Goal: Information Seeking & Learning: Learn about a topic

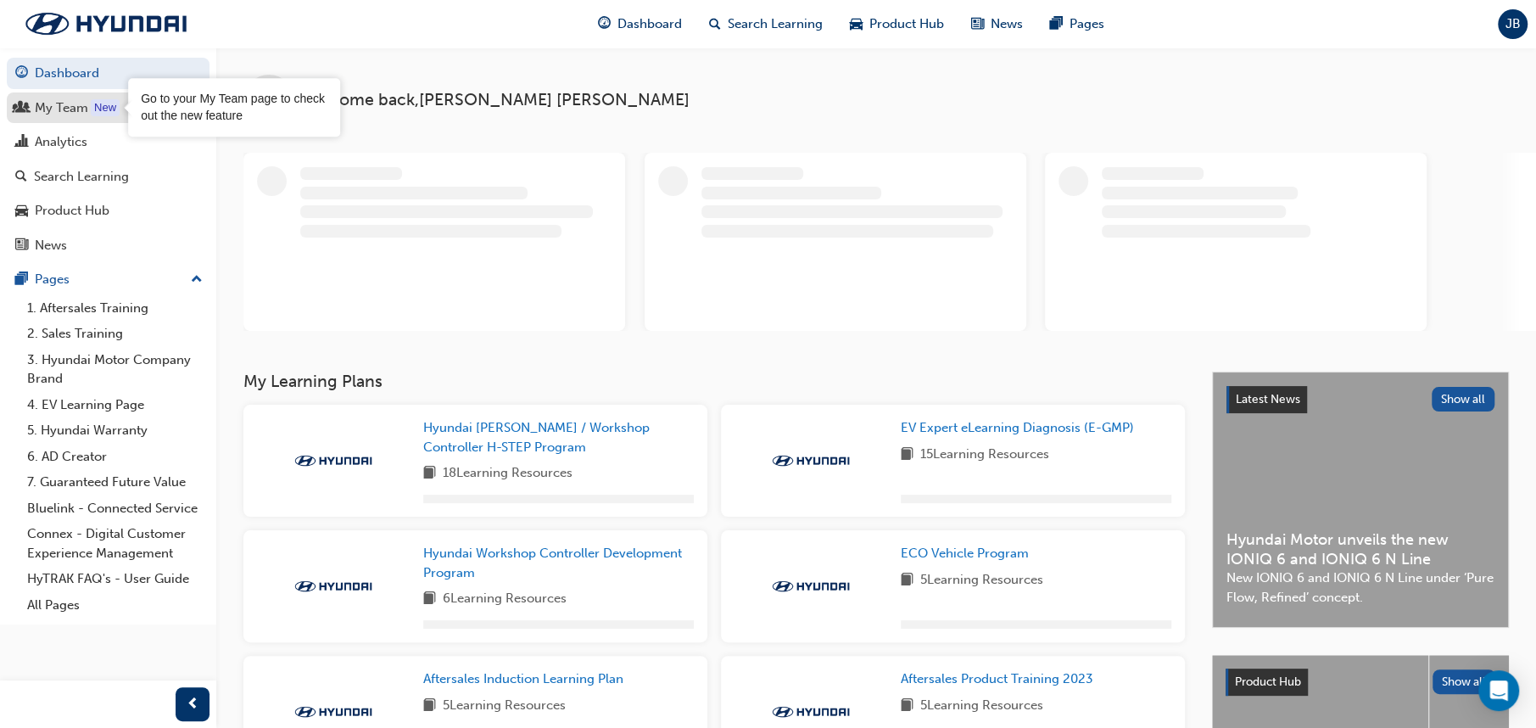
click at [99, 104] on div "New" at bounding box center [105, 107] width 29 height 17
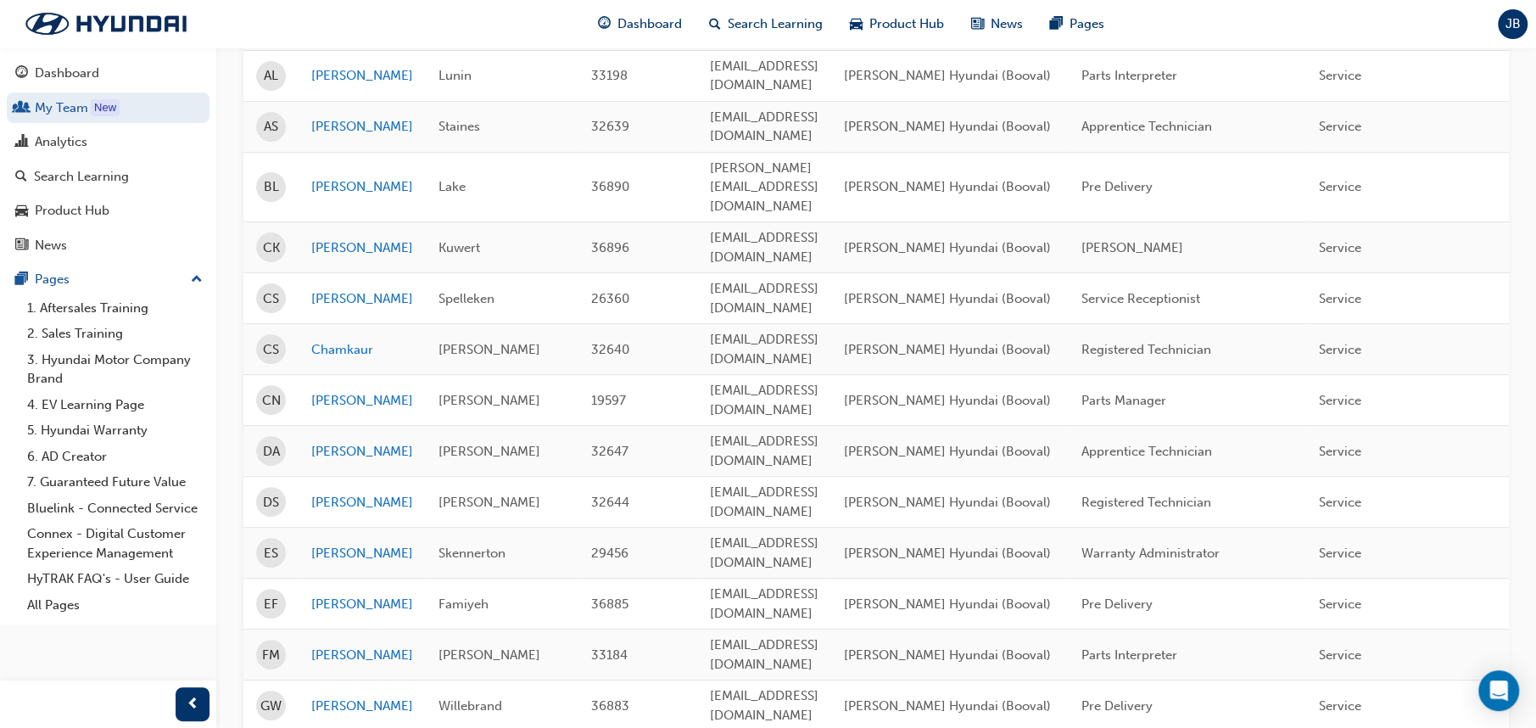
scroll to position [339, 0]
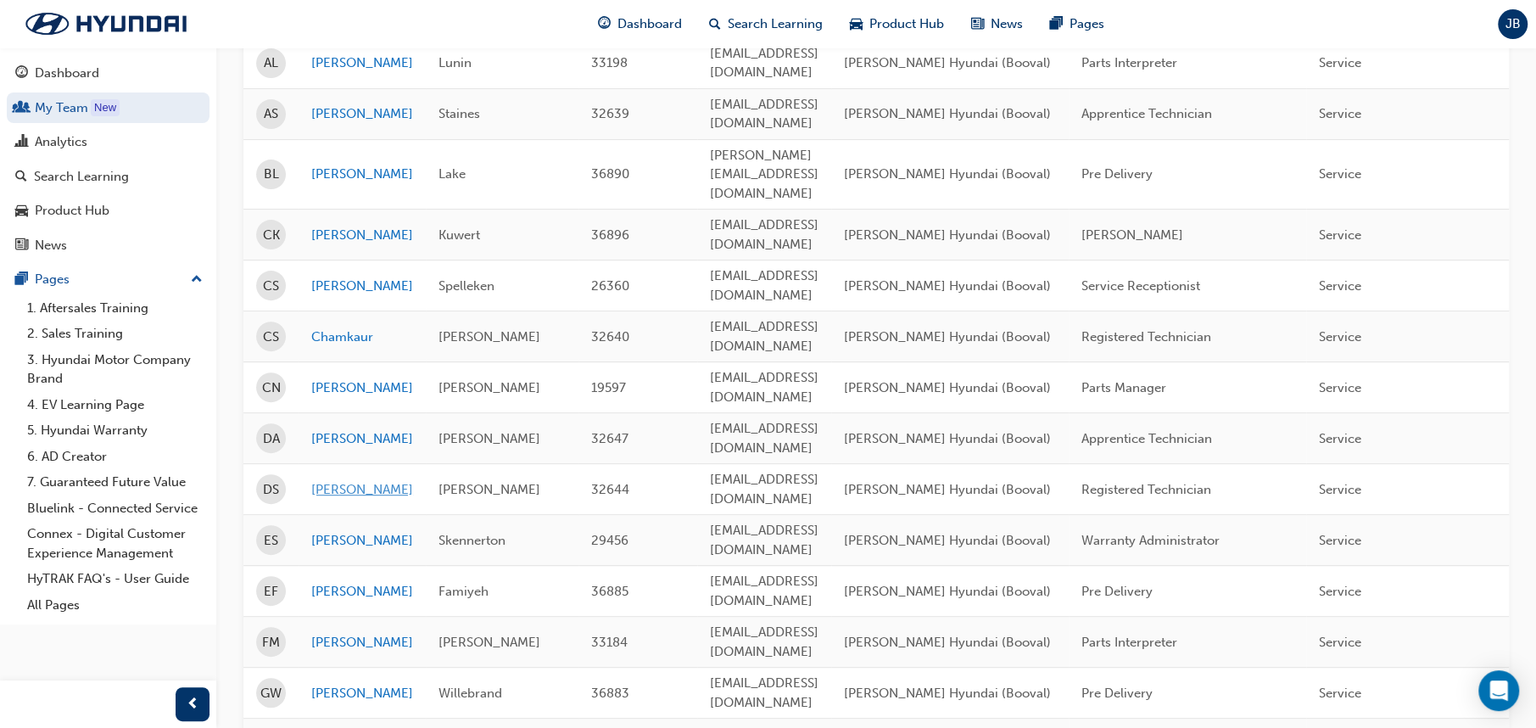
click at [364, 480] on link "[PERSON_NAME]" at bounding box center [362, 490] width 102 height 20
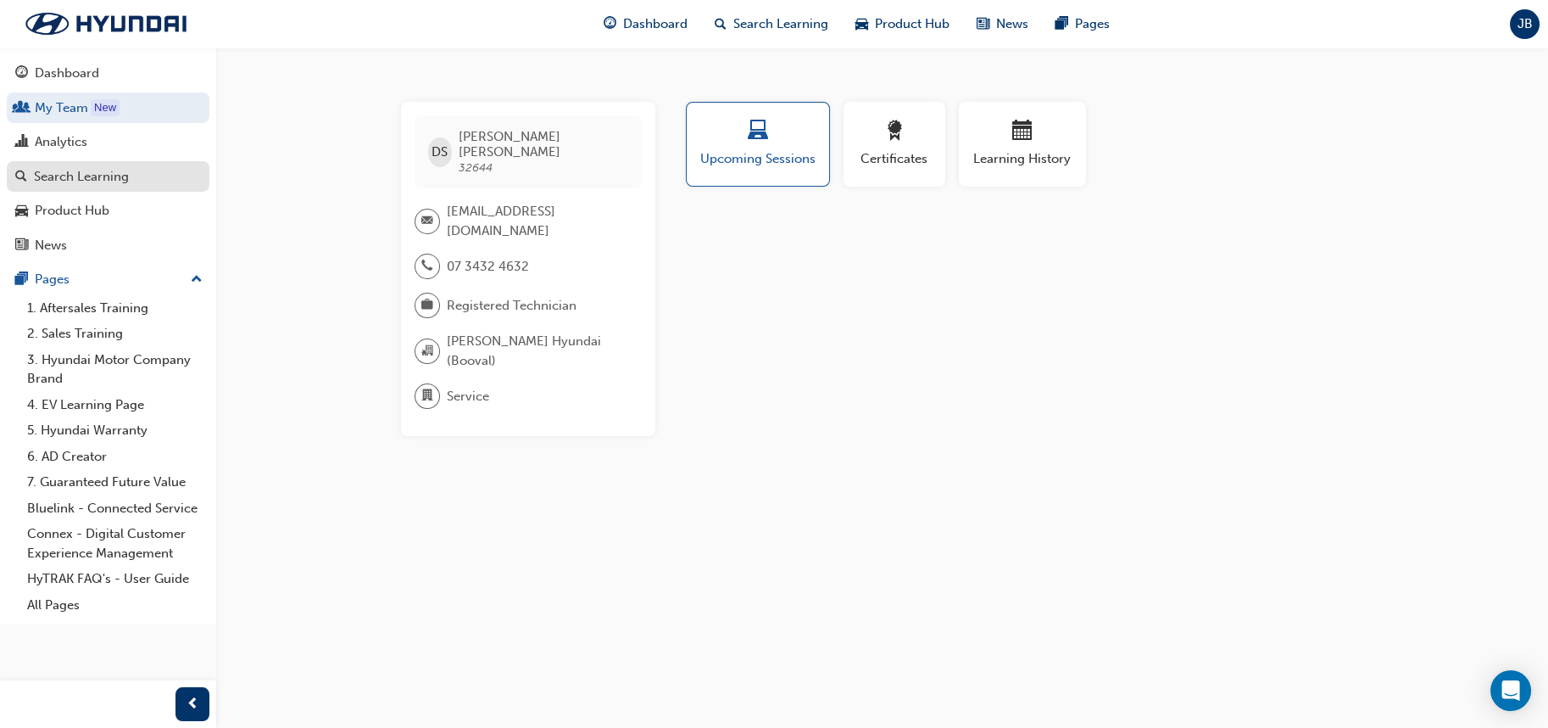
click at [81, 186] on link "Search Learning" at bounding box center [108, 176] width 203 height 31
